Goal: Task Accomplishment & Management: Manage account settings

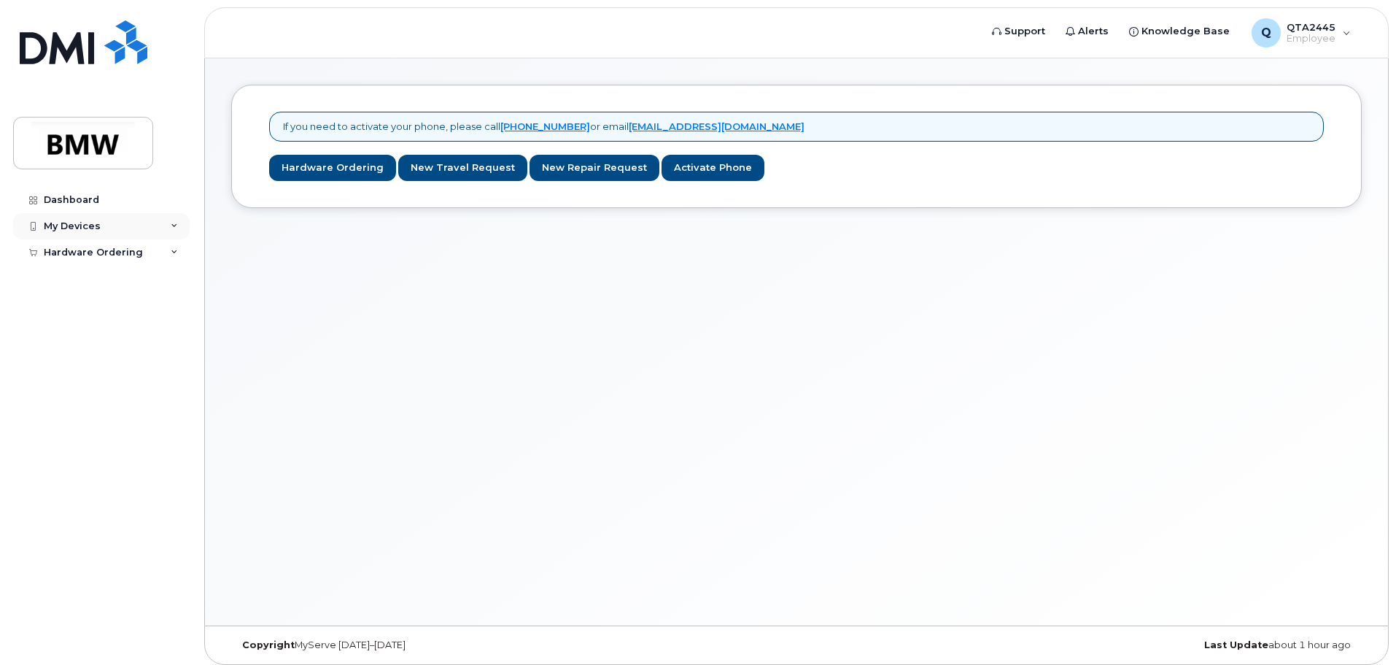
click at [150, 233] on div "My Devices" at bounding box center [101, 226] width 177 height 26
click at [105, 253] on div "Add Device" at bounding box center [79, 253] width 58 height 13
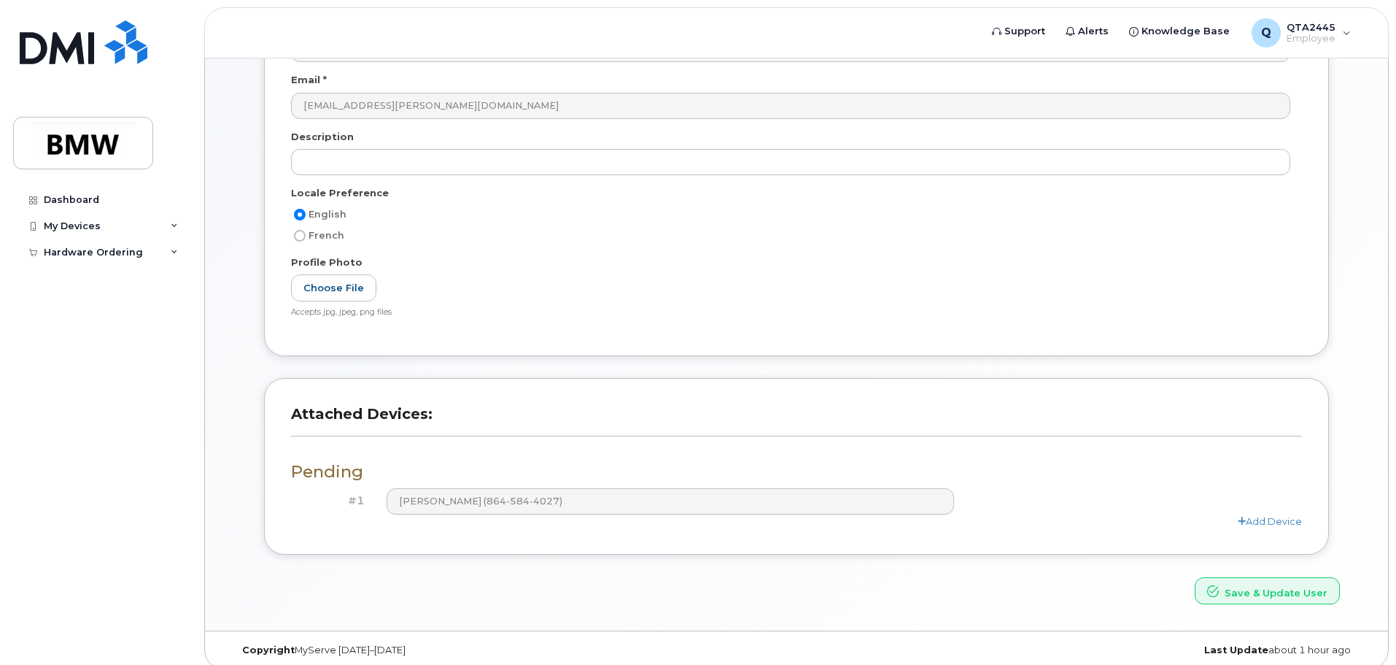
scroll to position [202, 0]
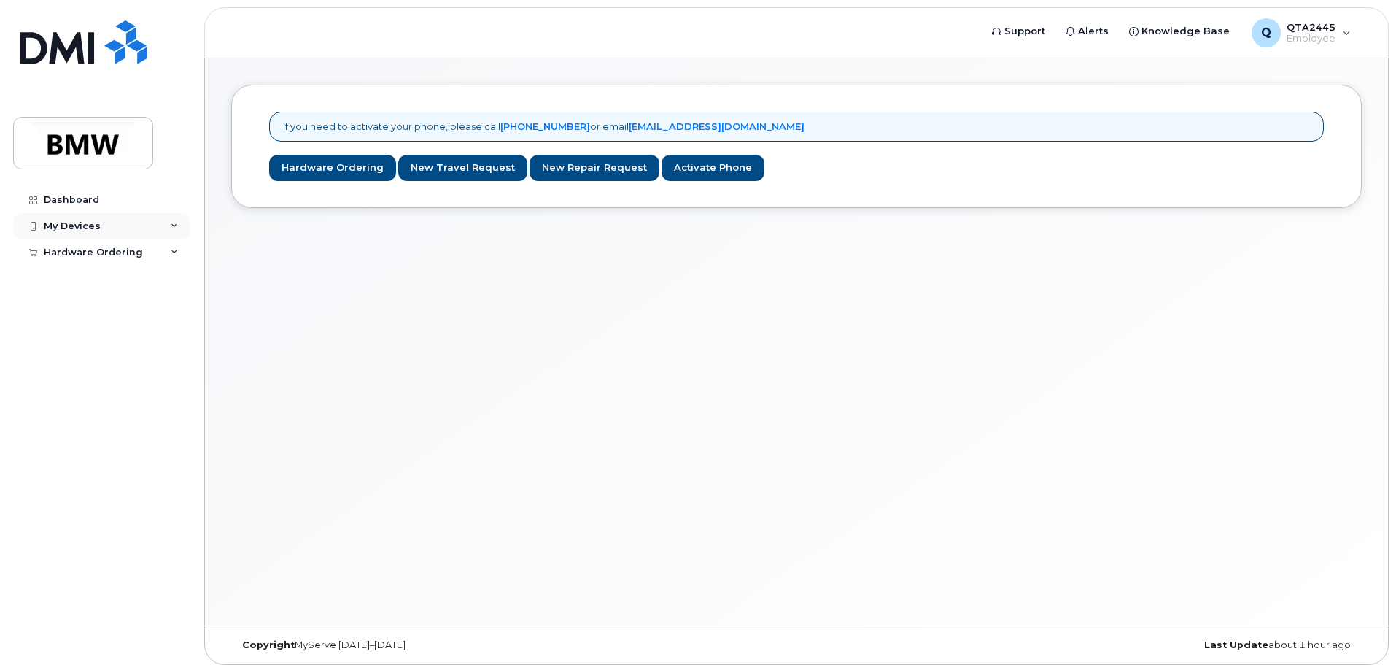
click at [98, 227] on div "My Devices" at bounding box center [101, 226] width 177 height 26
click at [102, 253] on div "Add Device" at bounding box center [79, 253] width 58 height 13
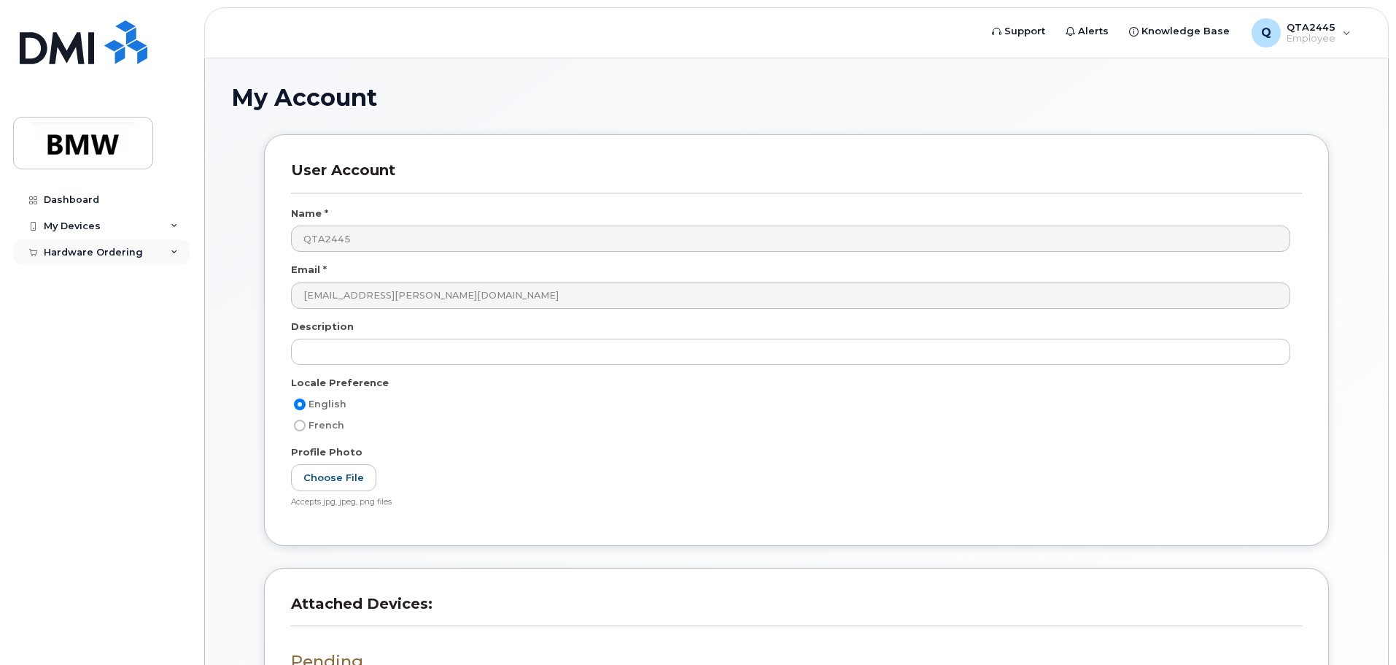
click at [177, 253] on icon at bounding box center [174, 252] width 7 height 7
